Goal: Communication & Community: Share content

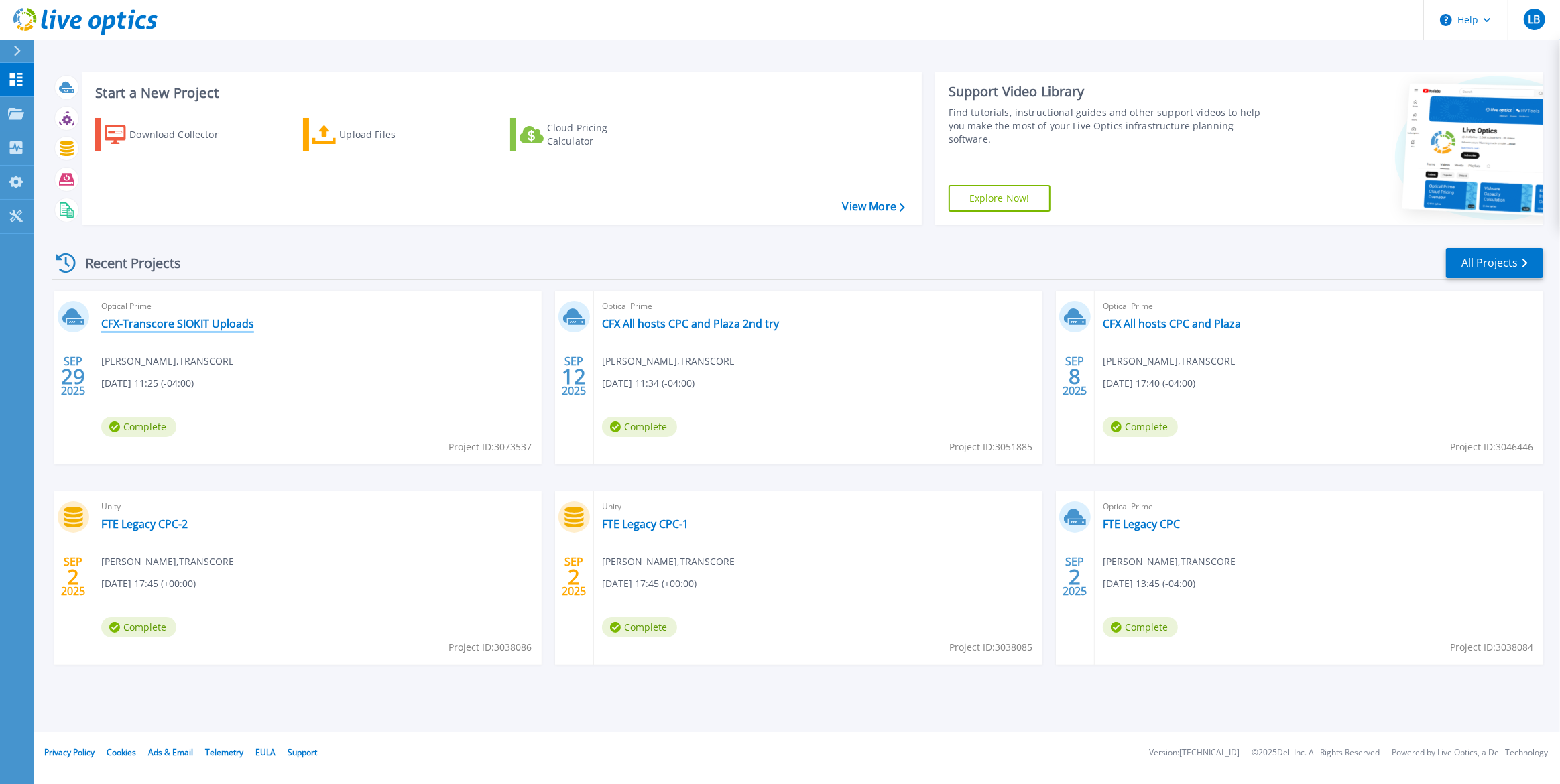
click at [213, 321] on link "CFX-Transcore SIOKIT Uploads" at bounding box center [177, 324] width 153 height 14
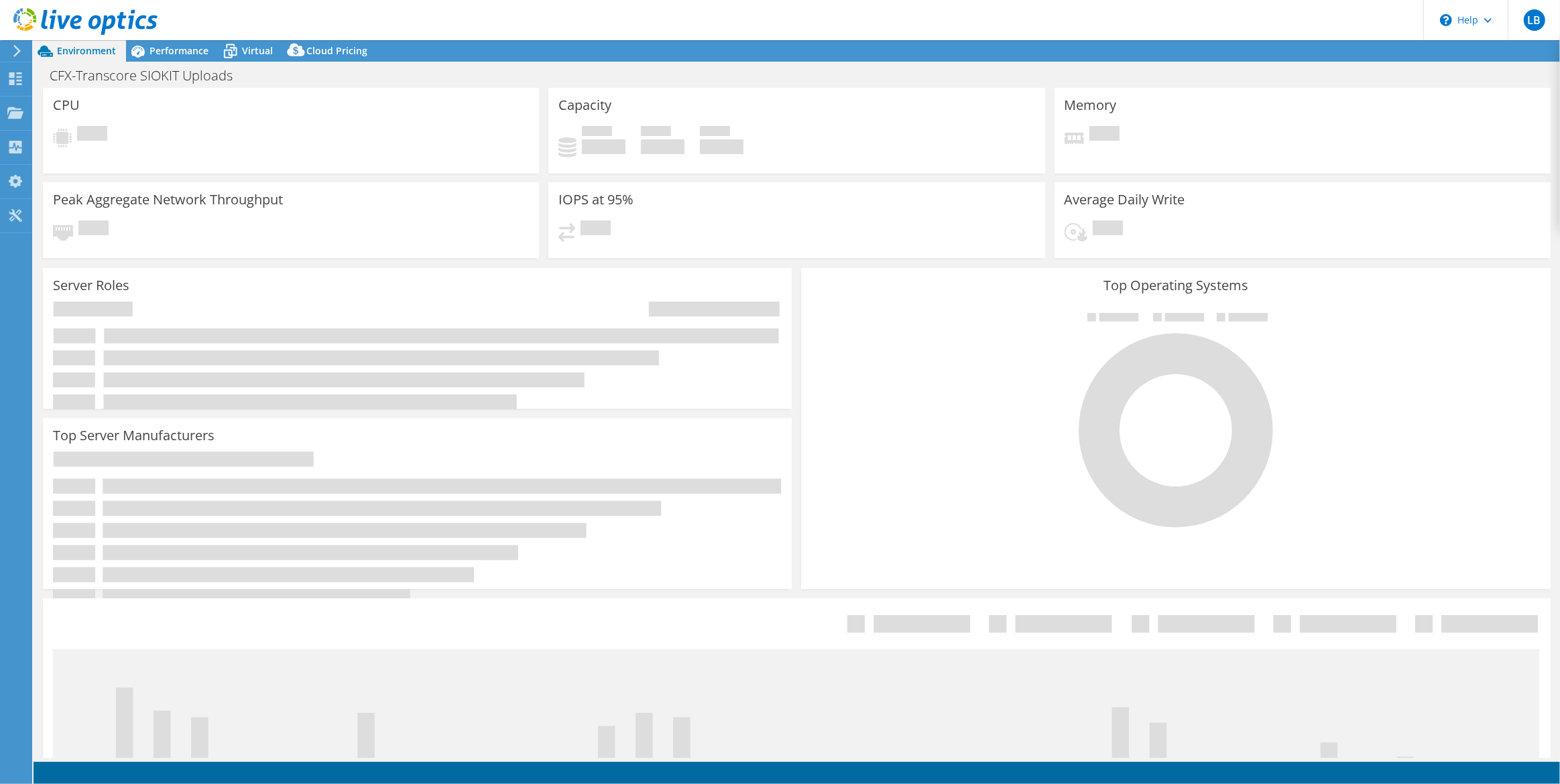
select select "USD"
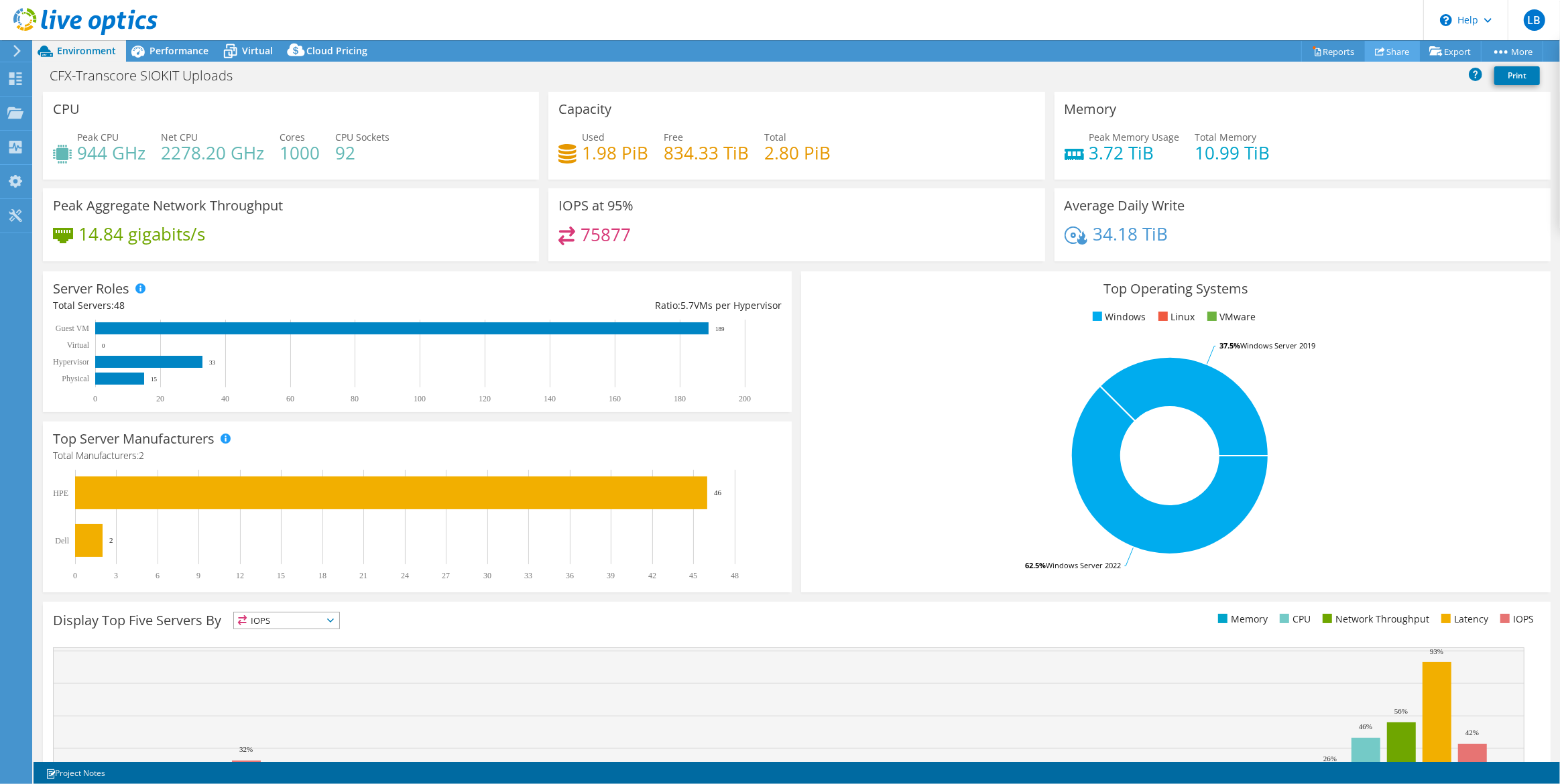
click at [1399, 53] on link "Share" at bounding box center [1393, 51] width 55 height 20
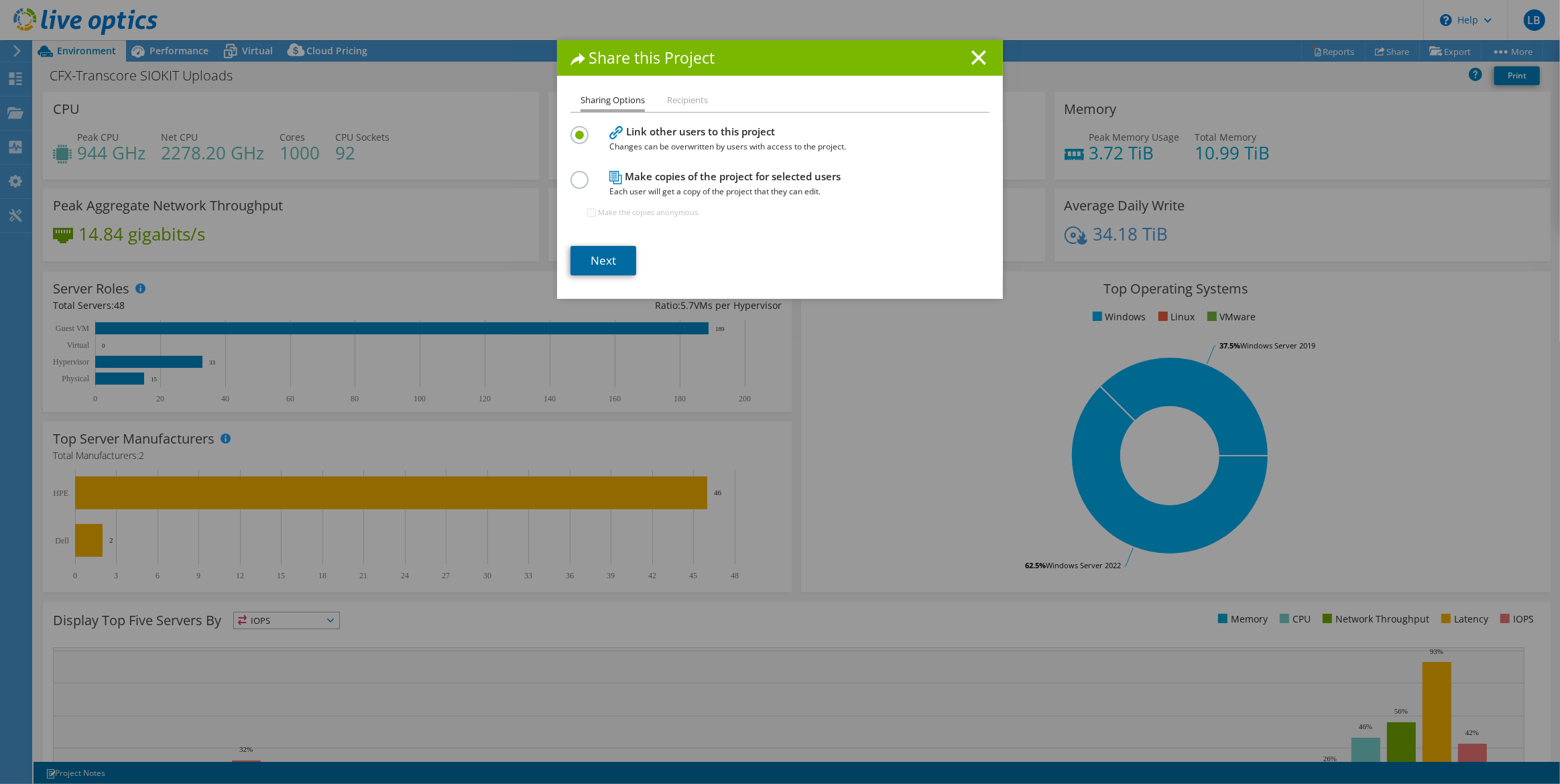
click at [603, 266] on link "Next" at bounding box center [603, 260] width 66 height 30
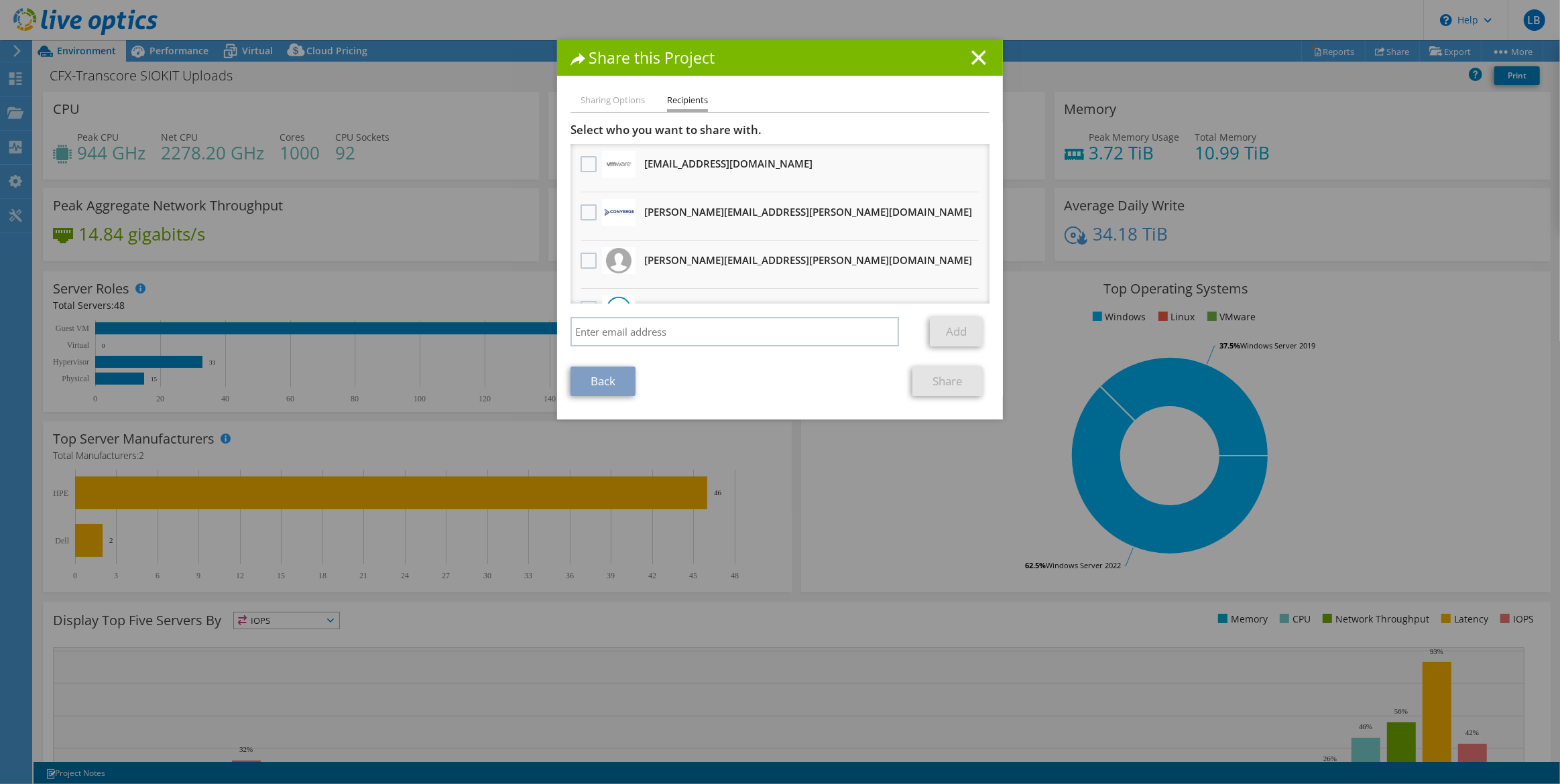
scroll to position [32, 0]
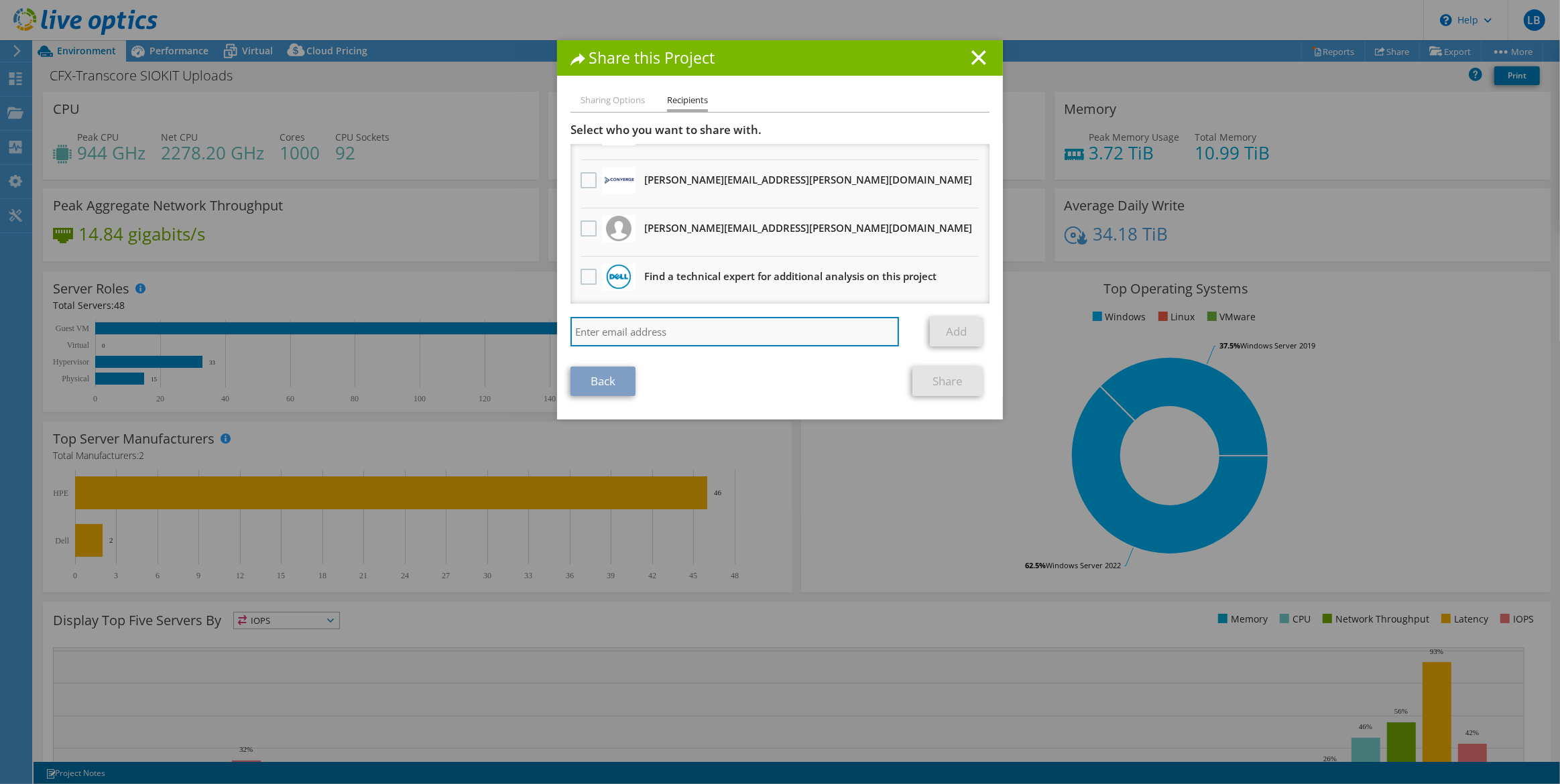
click at [719, 322] on input "search" at bounding box center [735, 331] width 328 height 30
click at [702, 331] on input "search" at bounding box center [735, 331] width 328 height 30
type input "[PERSON_NAME][EMAIL_ADDRESS][PERSON_NAME][DOMAIN_NAME]"
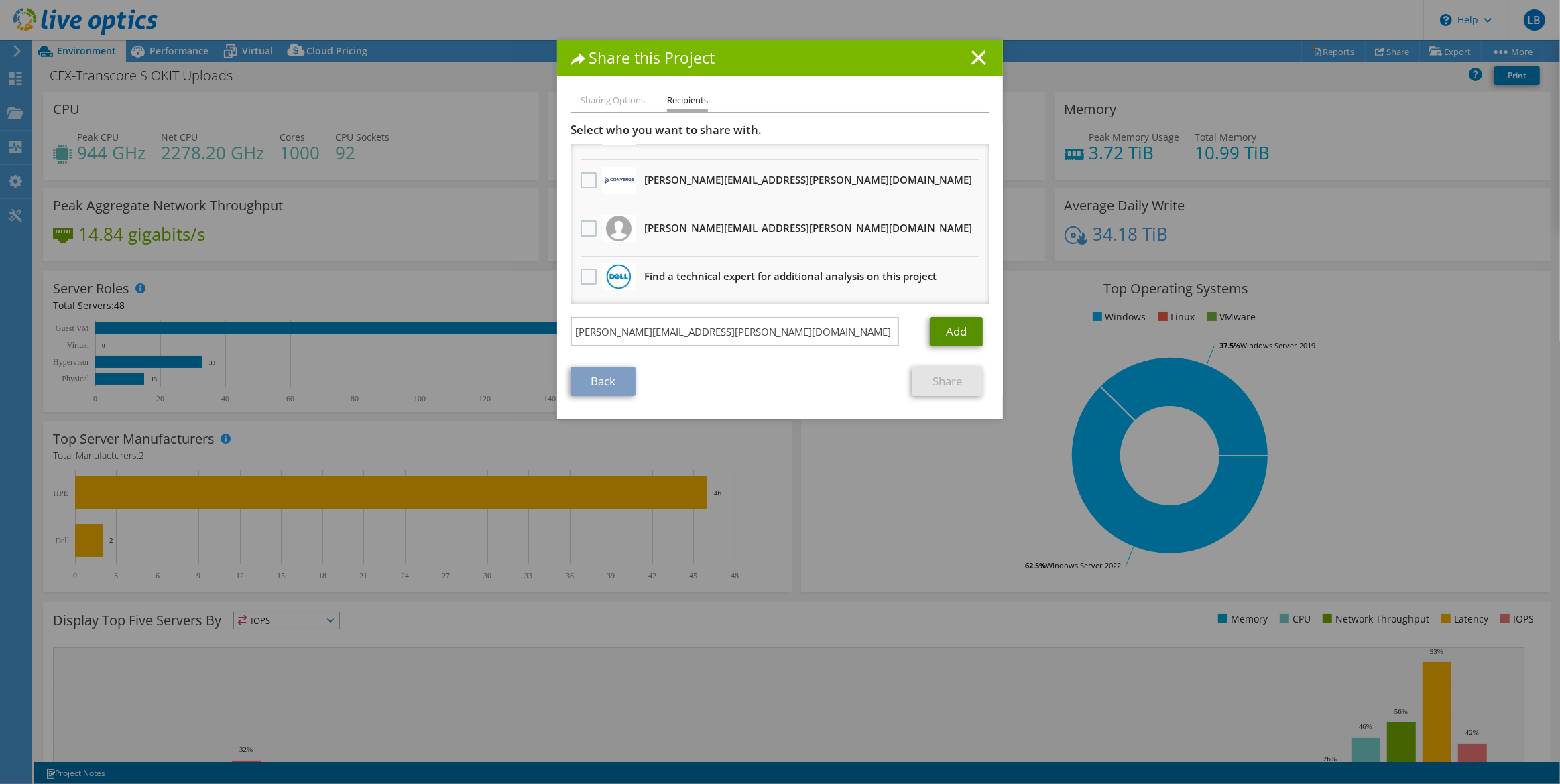
click at [945, 328] on link "Add" at bounding box center [956, 331] width 53 height 30
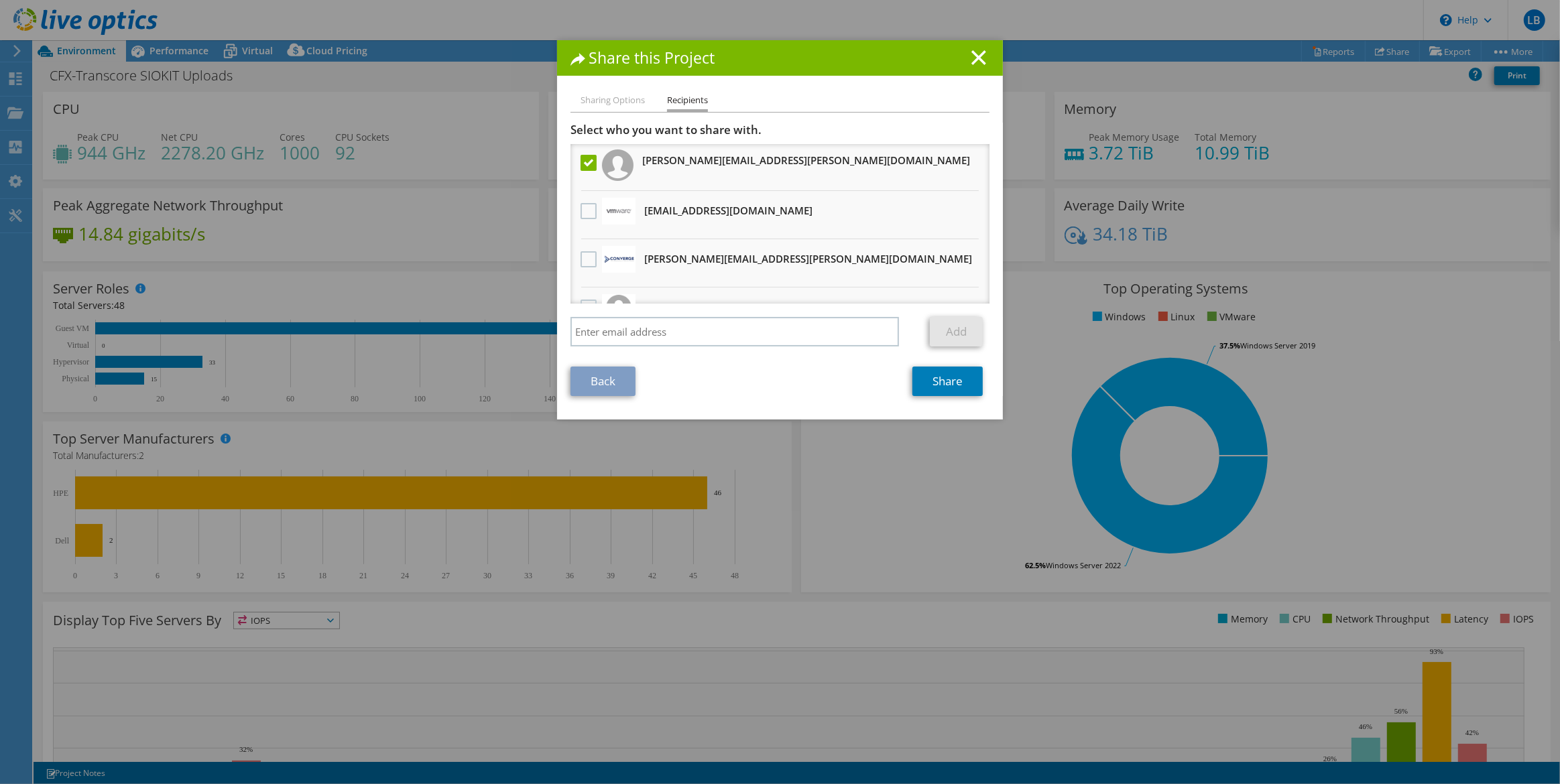
scroll to position [0, 0]
click at [938, 386] on link "Share" at bounding box center [947, 381] width 70 height 30
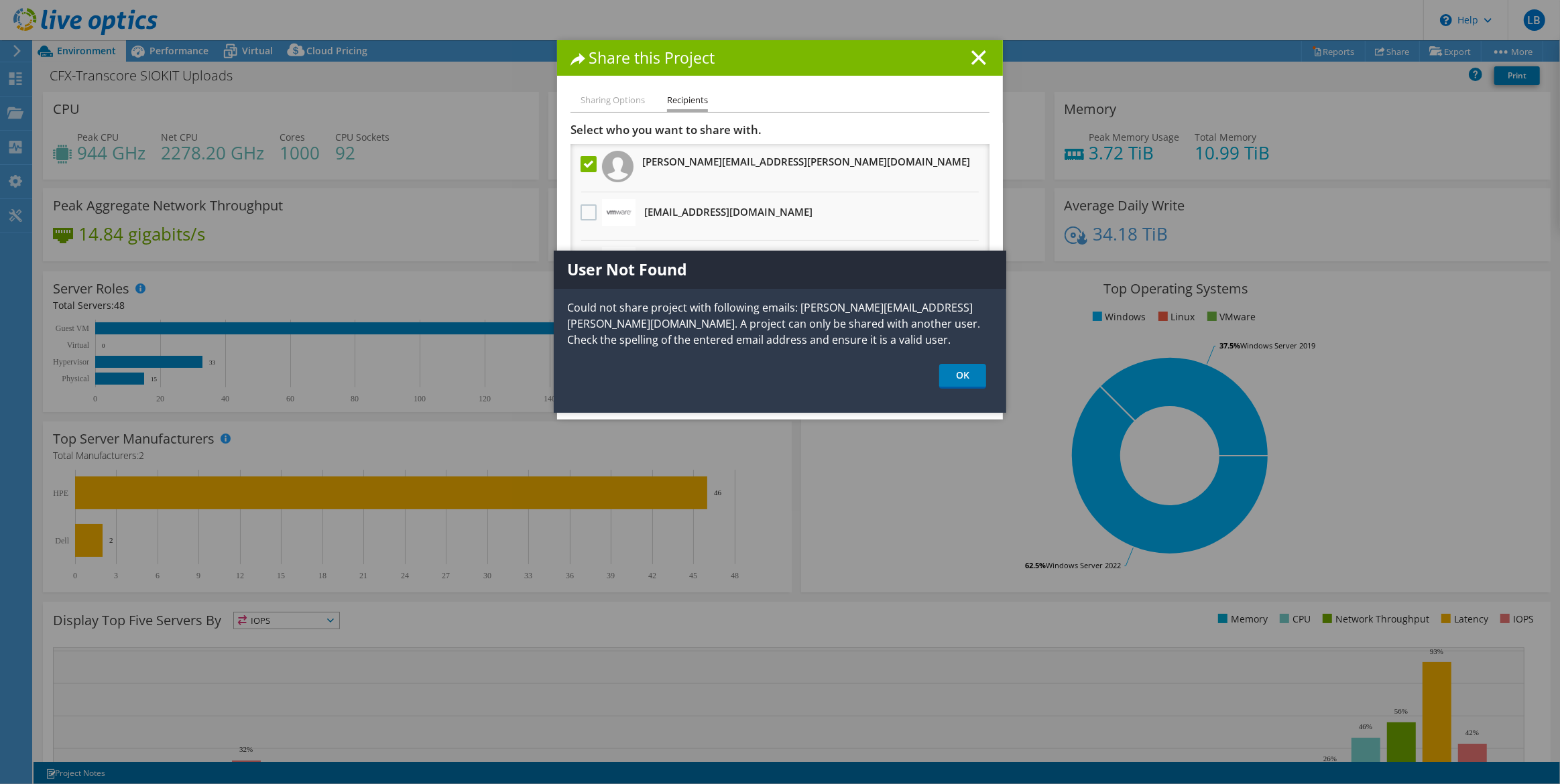
click at [600, 97] on li "Sharing Options" at bounding box center [613, 101] width 64 height 17
click at [953, 372] on link "OK" at bounding box center [962, 376] width 47 height 25
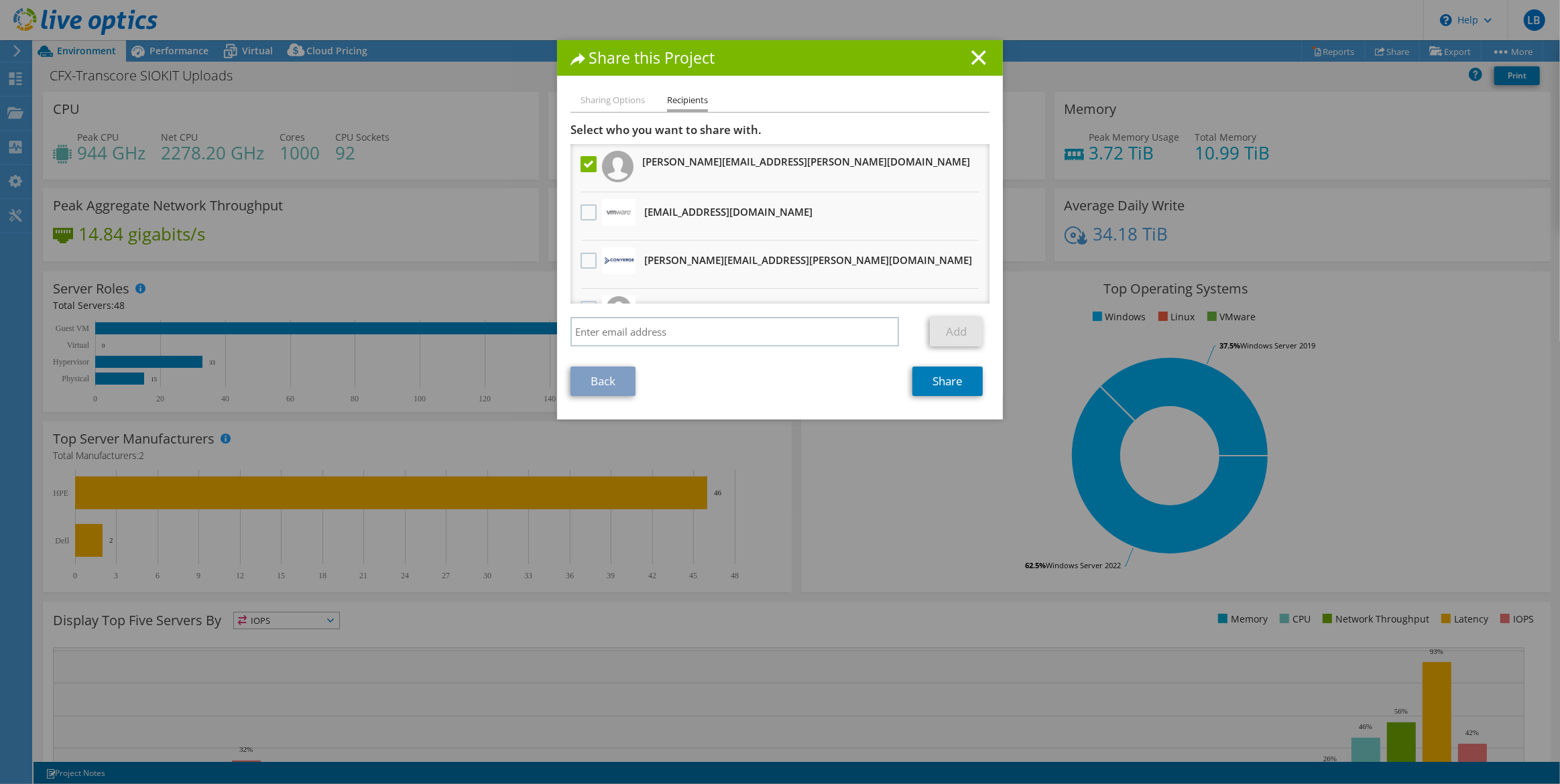
click at [618, 104] on li "Sharing Options" at bounding box center [613, 101] width 64 height 17
click at [625, 95] on li "Sharing Options" at bounding box center [613, 101] width 64 height 17
click at [612, 377] on link "Back" at bounding box center [603, 381] width 65 height 30
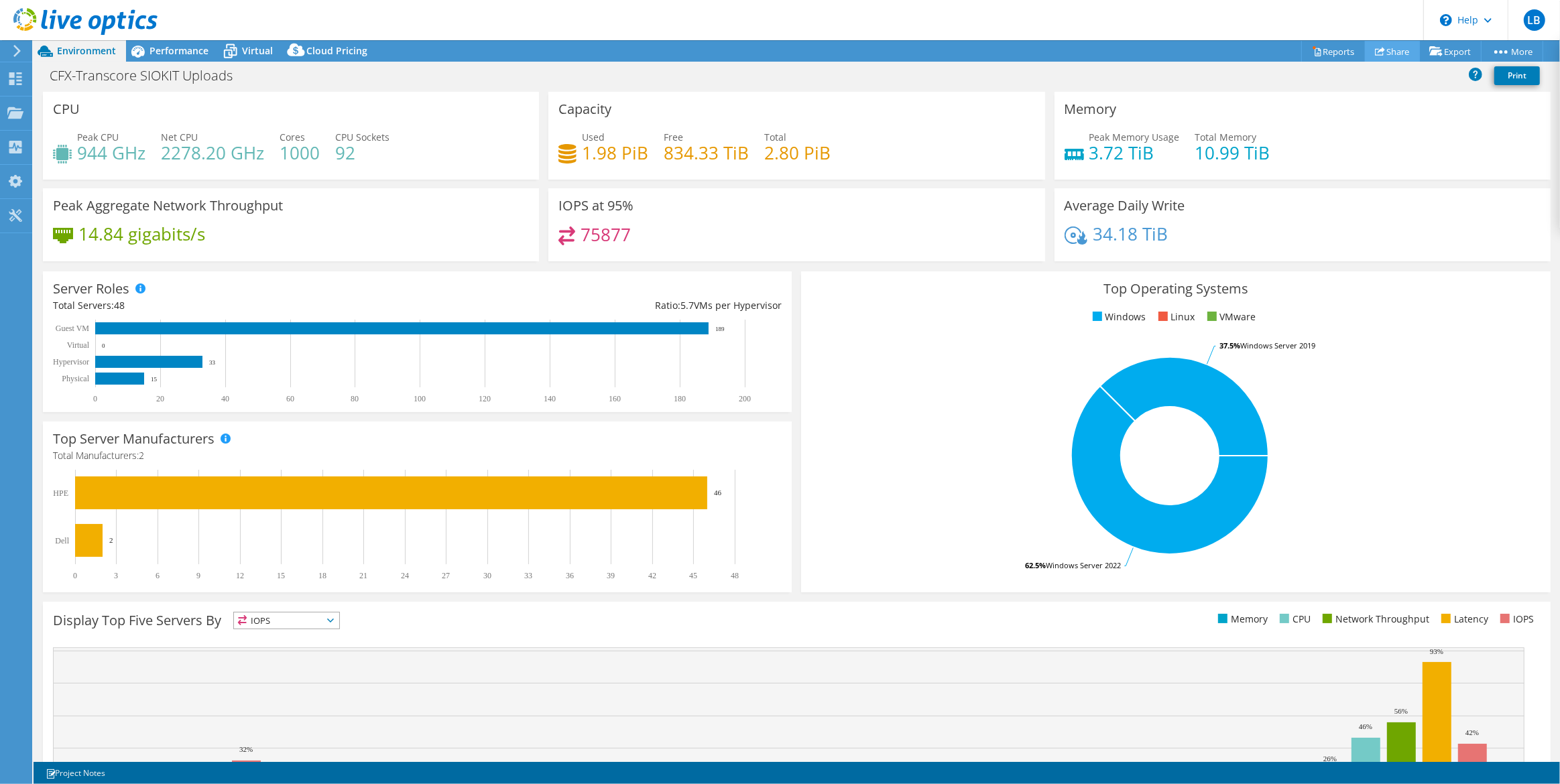
click at [1386, 51] on link "Share" at bounding box center [1393, 51] width 55 height 20
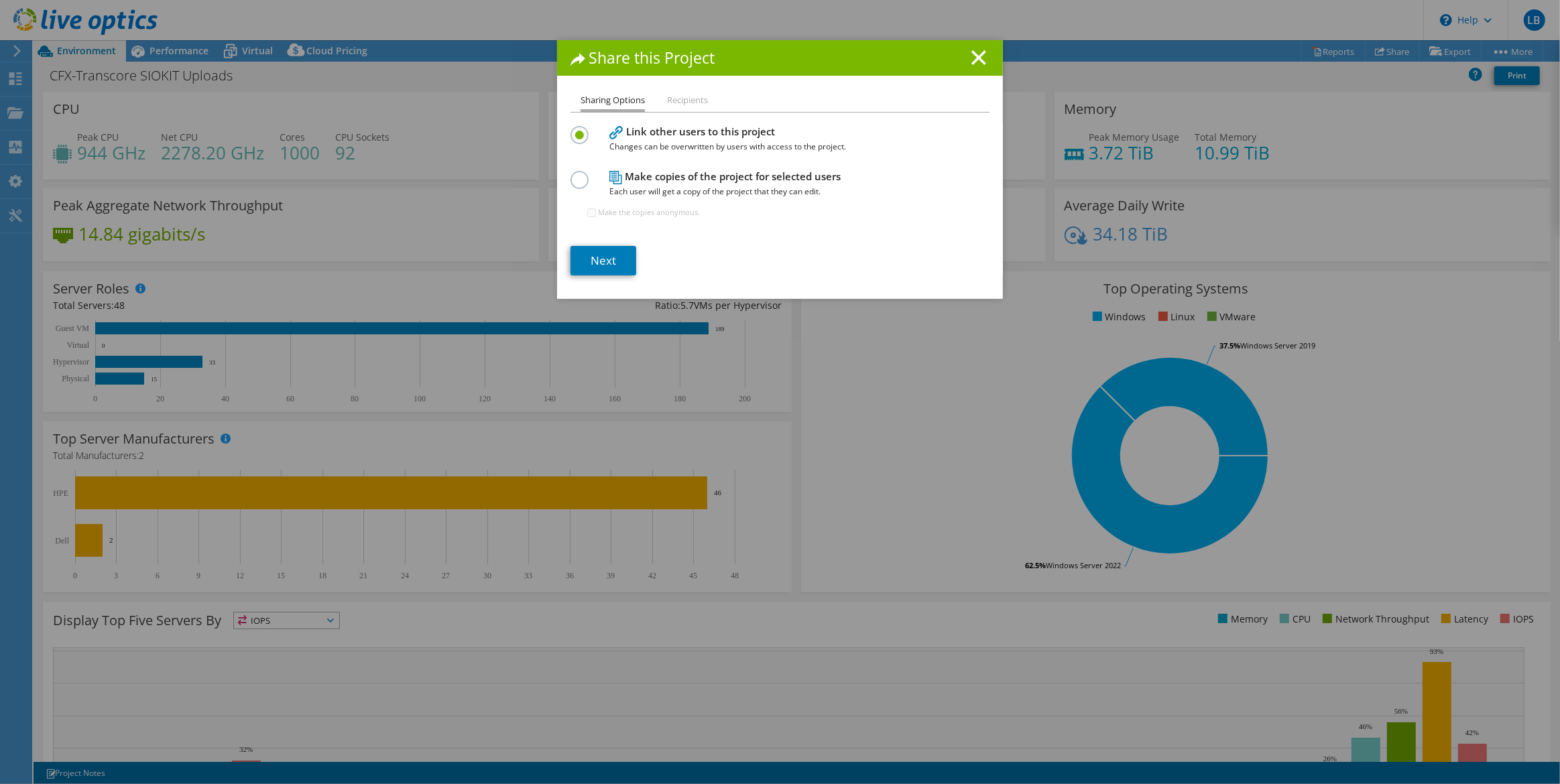
click at [573, 174] on label at bounding box center [582, 173] width 23 height 3
click at [0, 0] on input "radio" at bounding box center [0, 0] width 0 height 0
click at [600, 262] on link "Next" at bounding box center [603, 260] width 66 height 30
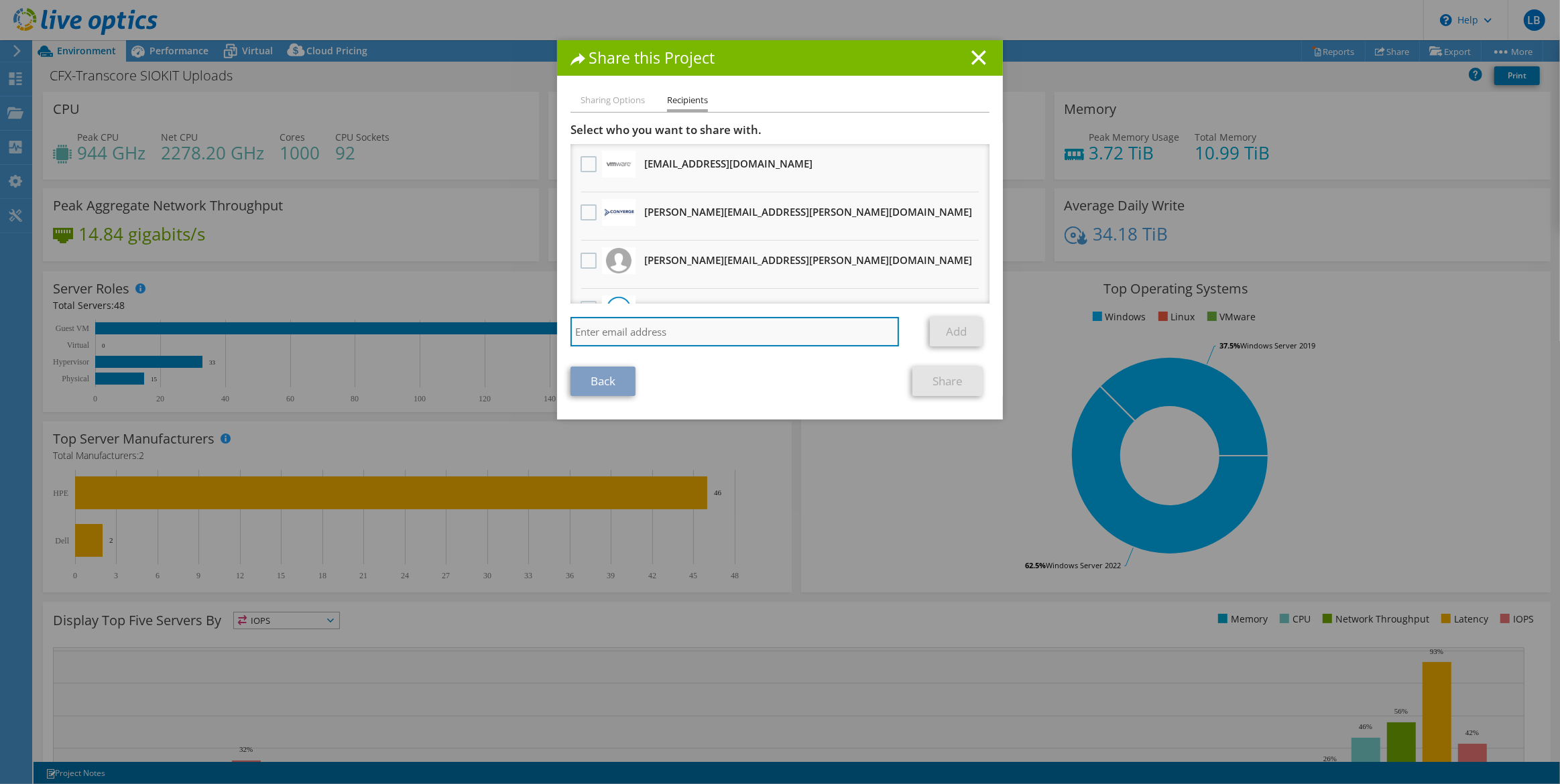
click at [636, 328] on input "search" at bounding box center [735, 331] width 328 height 30
click at [655, 335] on input "search" at bounding box center [735, 331] width 328 height 30
type input "[PERSON_NAME][EMAIL_ADDRESS][PERSON_NAME][DOMAIN_NAME]"
drag, startPoint x: 713, startPoint y: 331, endPoint x: 513, endPoint y: 336, distance: 200.1
click at [513, 336] on div "Share this Project Sharing Options Recipients Link other users to this project …" at bounding box center [780, 392] width 1560 height 704
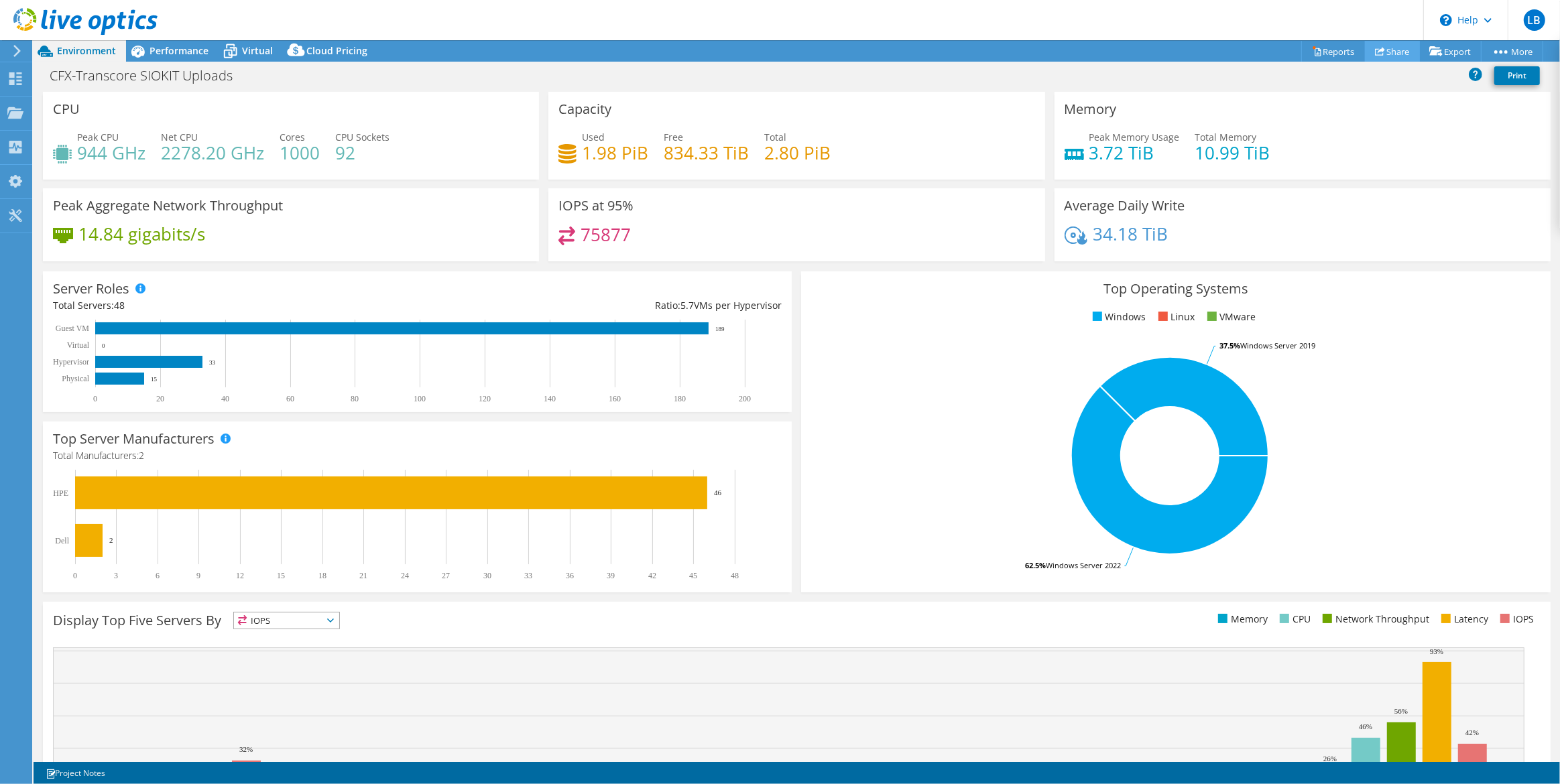
click at [1383, 50] on link "Share" at bounding box center [1393, 51] width 55 height 20
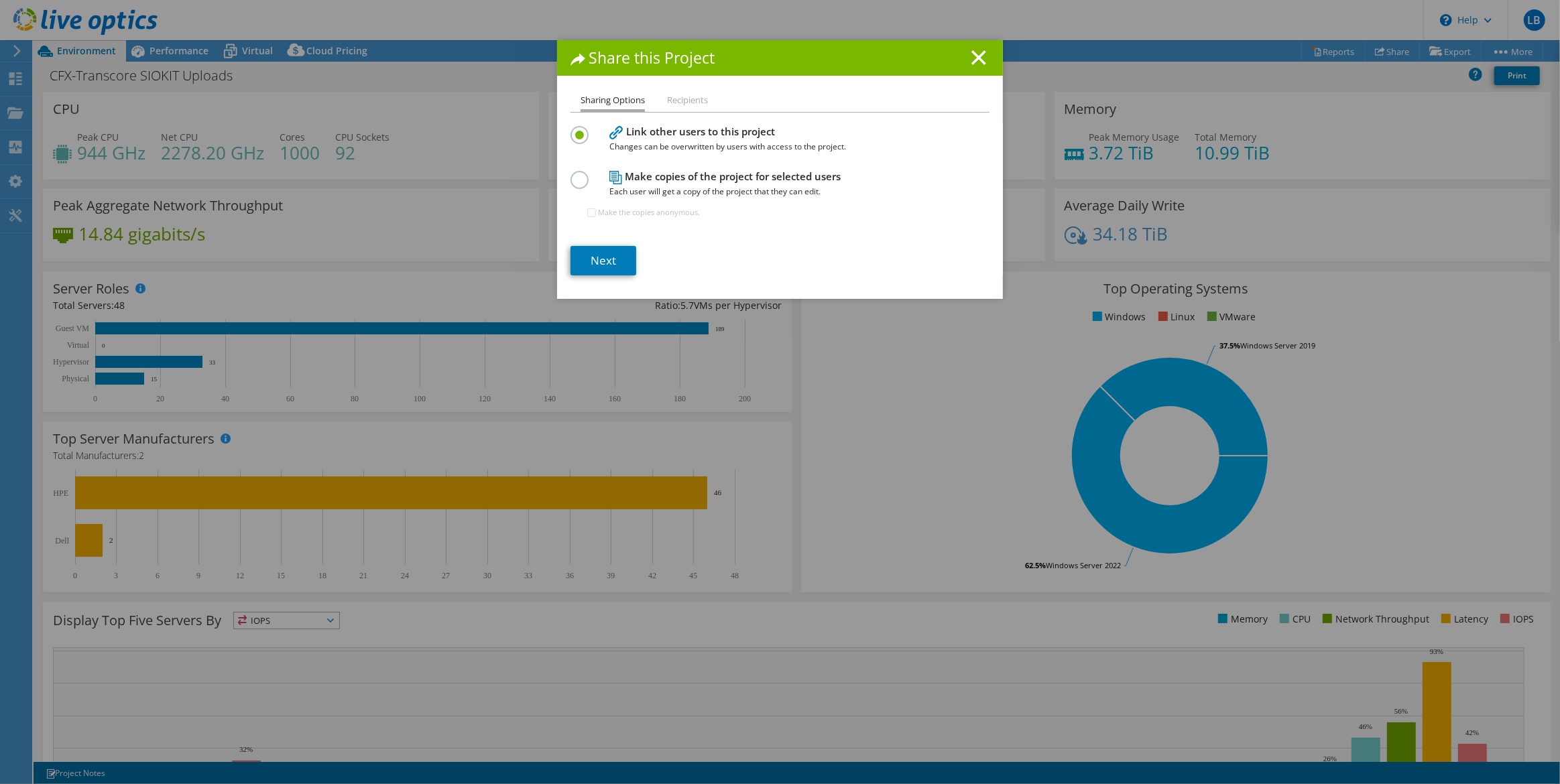
click at [571, 174] on label at bounding box center [582, 173] width 23 height 3
click at [0, 0] on input "radio" at bounding box center [0, 0] width 0 height 0
click at [600, 257] on link "Next" at bounding box center [603, 260] width 66 height 30
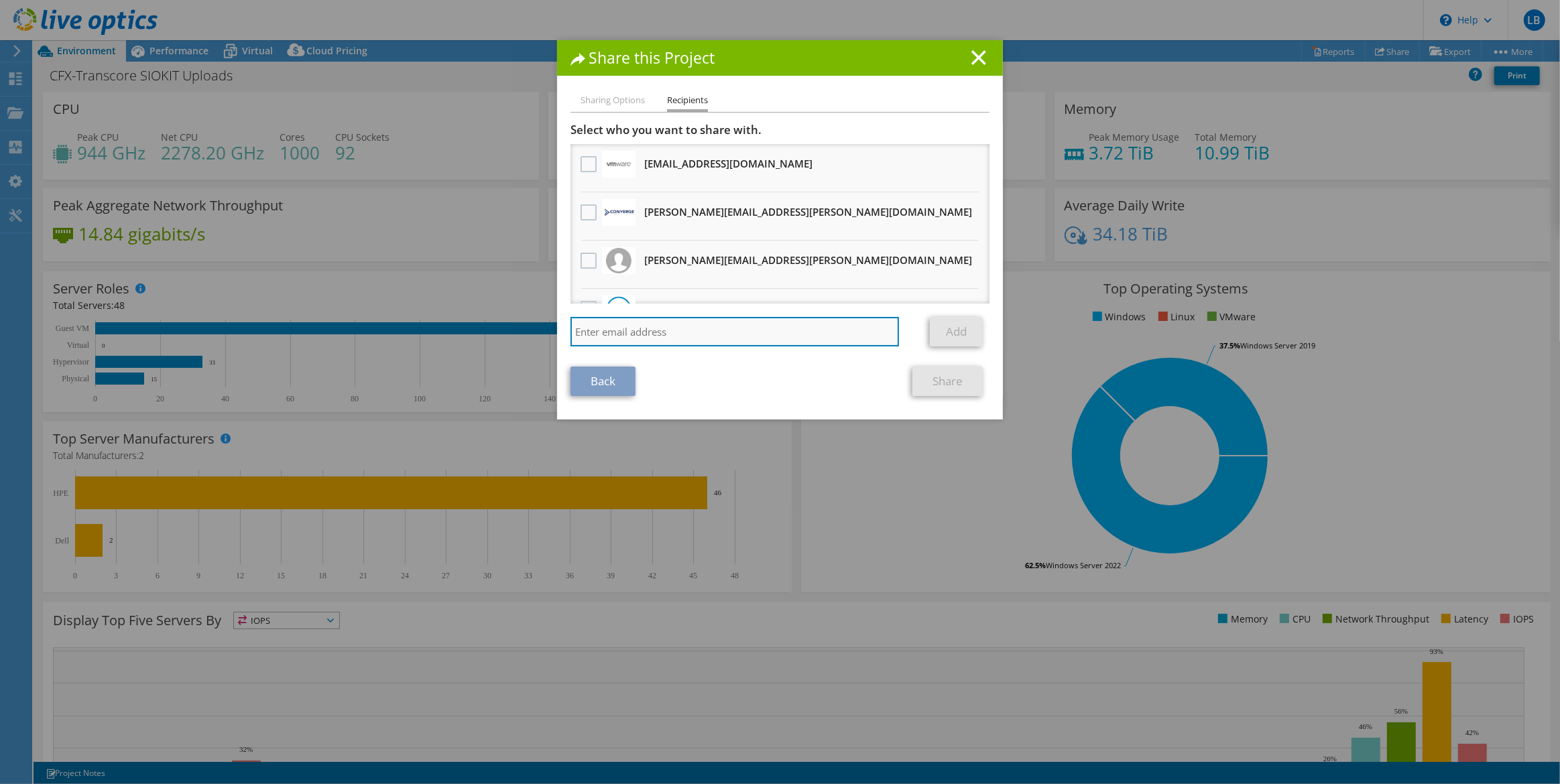
click at [697, 325] on input "search" at bounding box center [735, 331] width 328 height 30
type input "[PERSON_NAME][EMAIL_ADDRESS][PERSON_NAME][DOMAIN_NAME]"
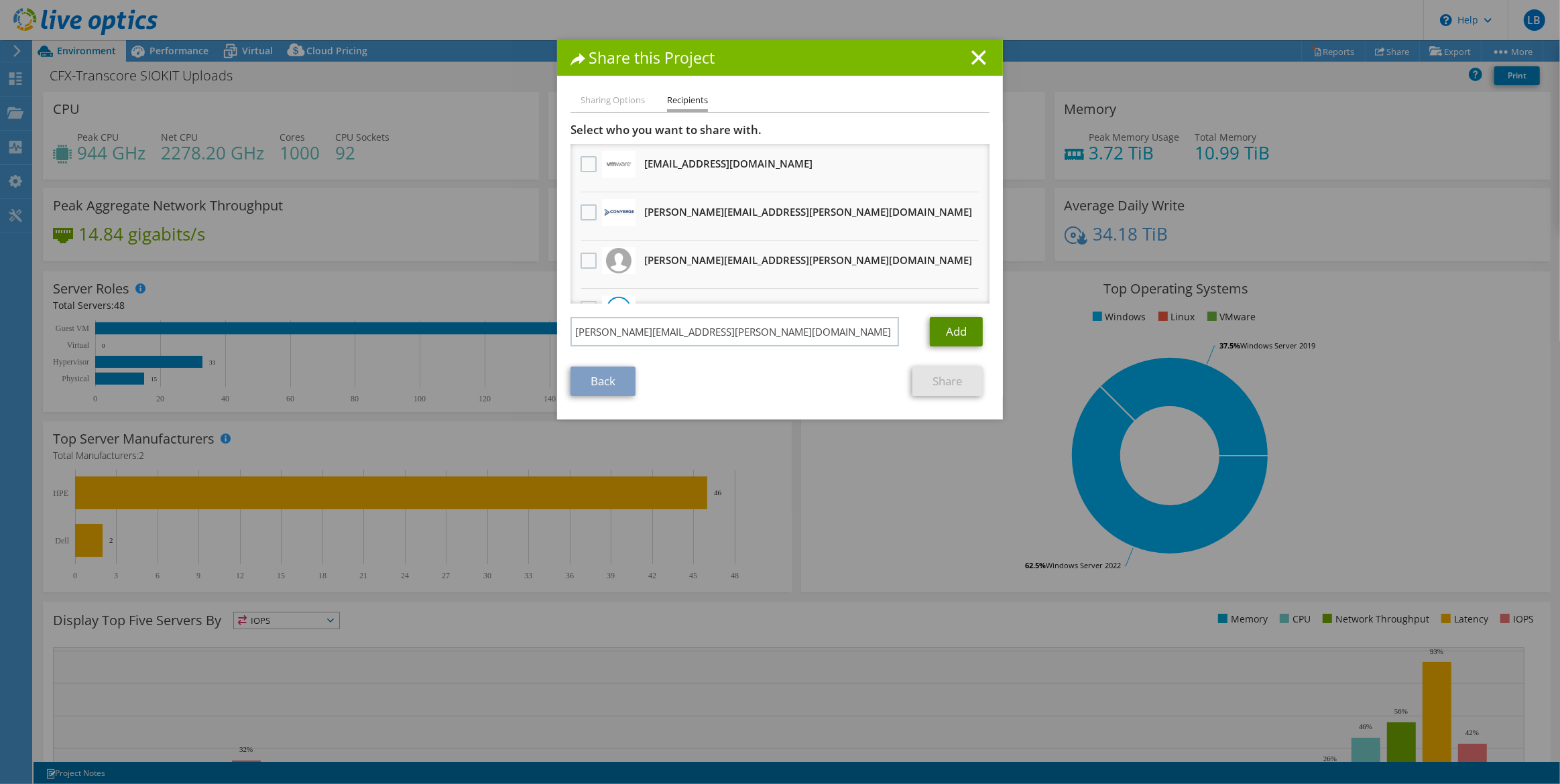
click at [945, 333] on link "Add" at bounding box center [956, 331] width 53 height 30
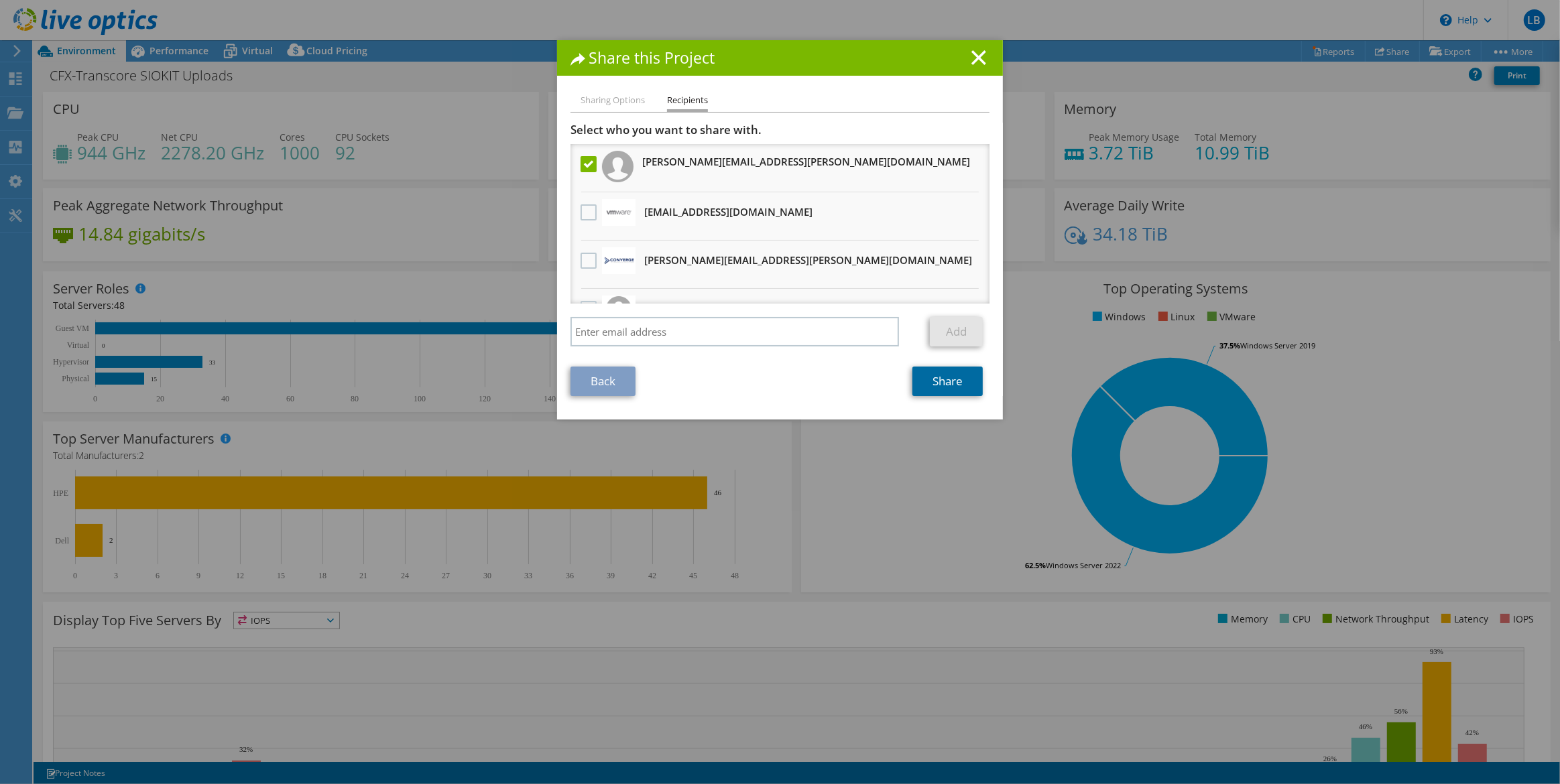
click at [949, 388] on link "Share" at bounding box center [947, 381] width 70 height 30
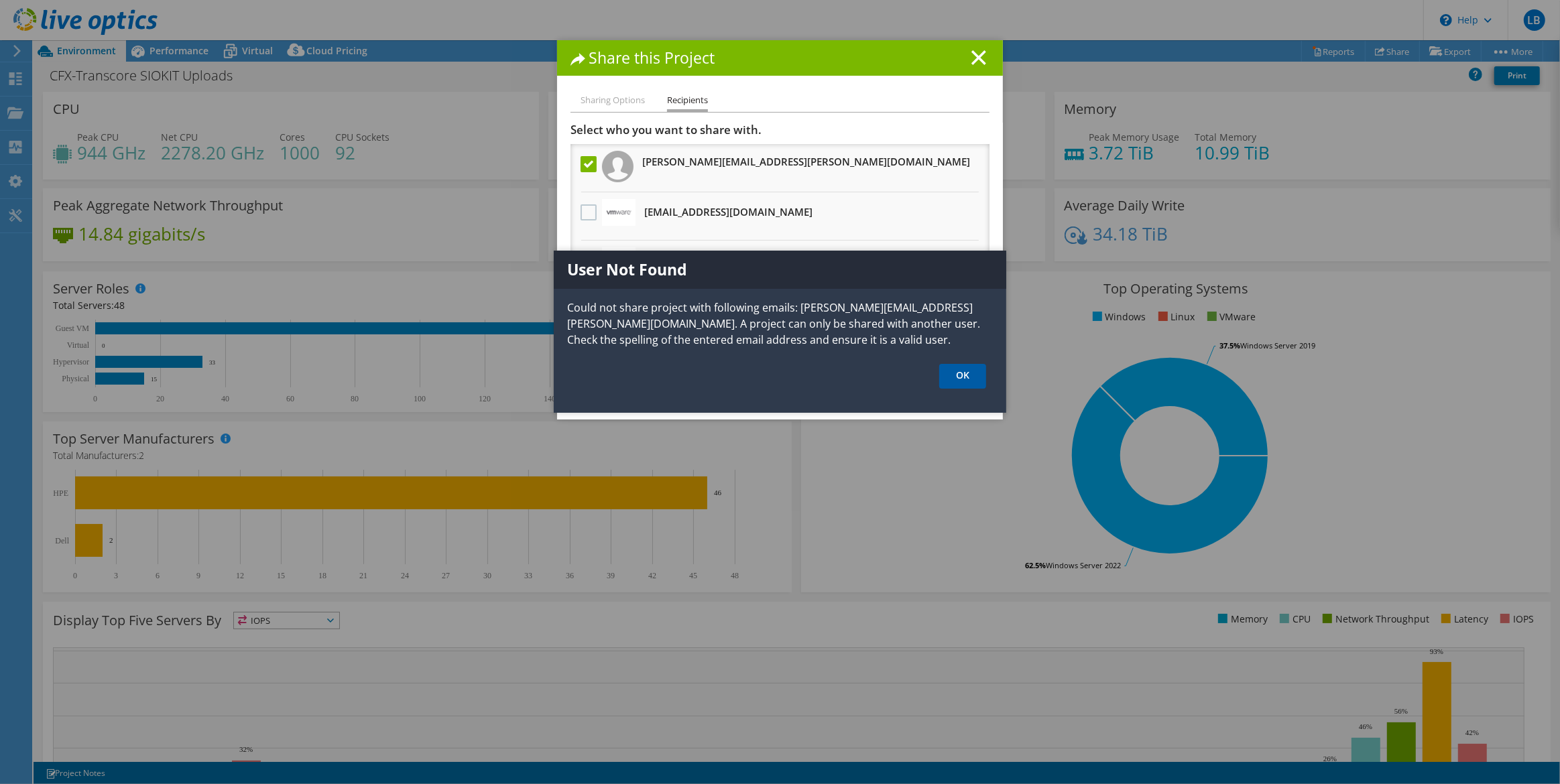
click at [956, 375] on link "OK" at bounding box center [962, 376] width 47 height 25
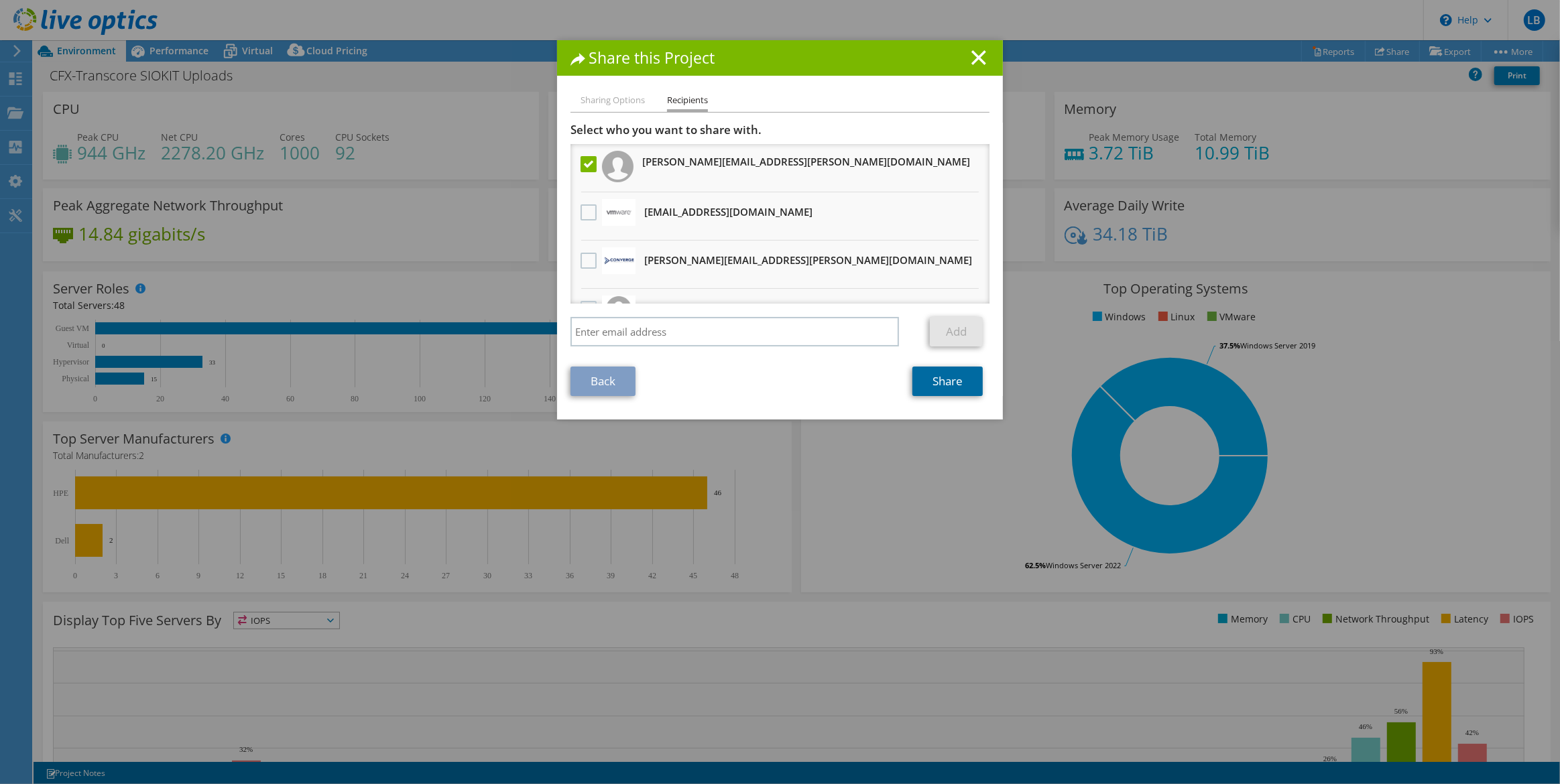
click at [926, 378] on link "Share" at bounding box center [947, 381] width 70 height 30
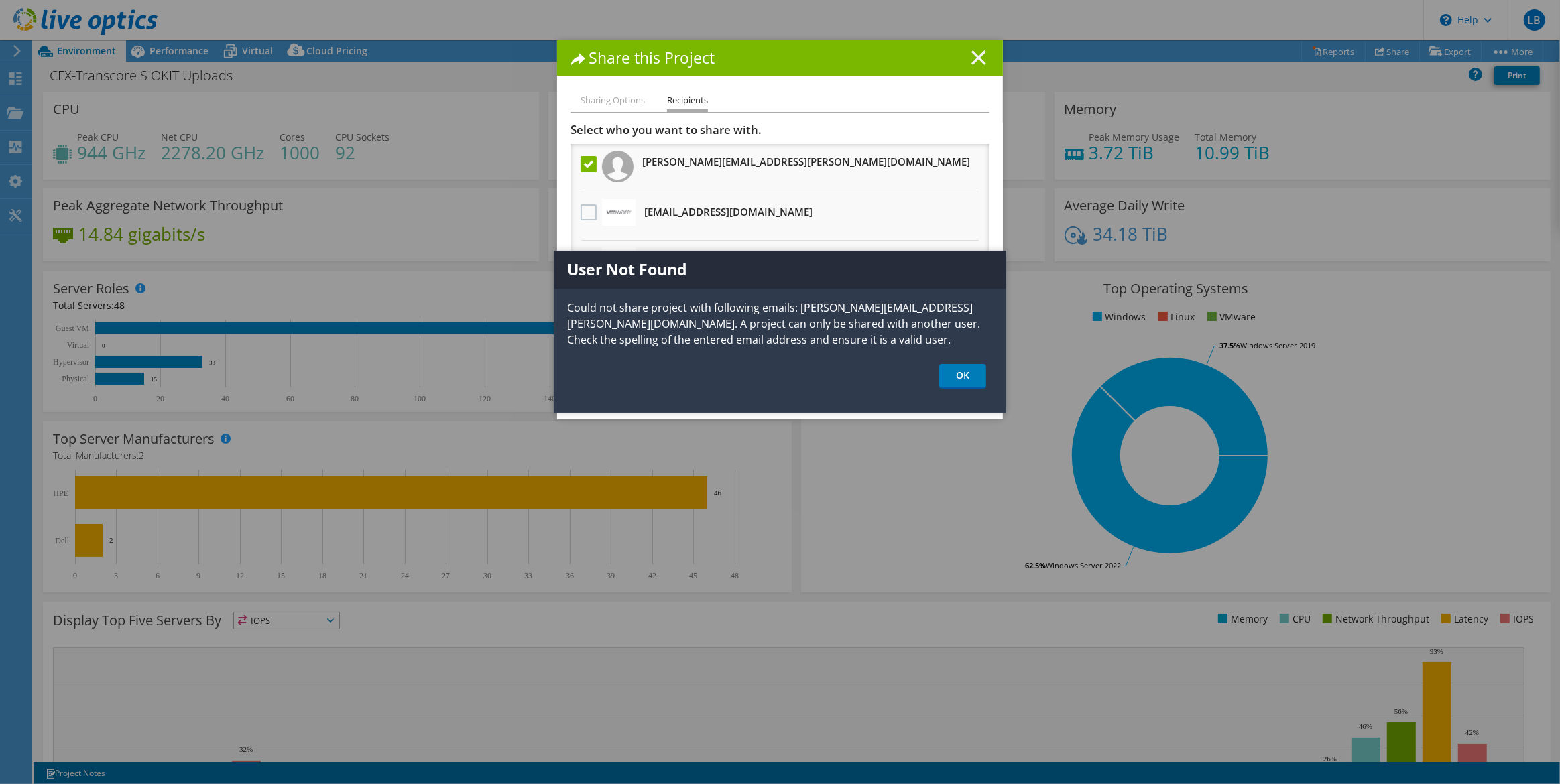
click at [976, 53] on icon at bounding box center [978, 57] width 15 height 15
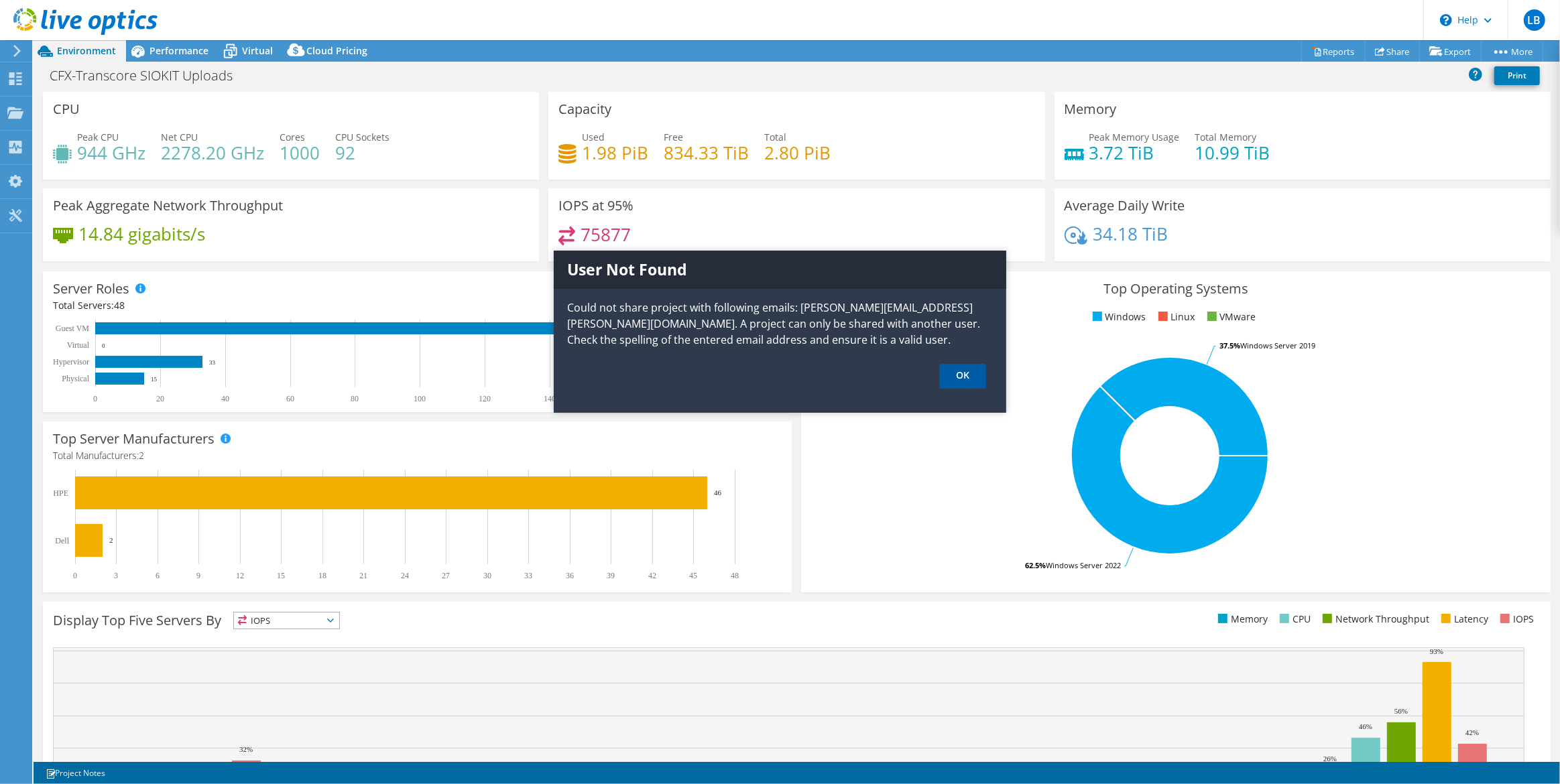
click at [942, 376] on link "OK" at bounding box center [962, 376] width 47 height 25
